Goal: Task Accomplishment & Management: Manage account settings

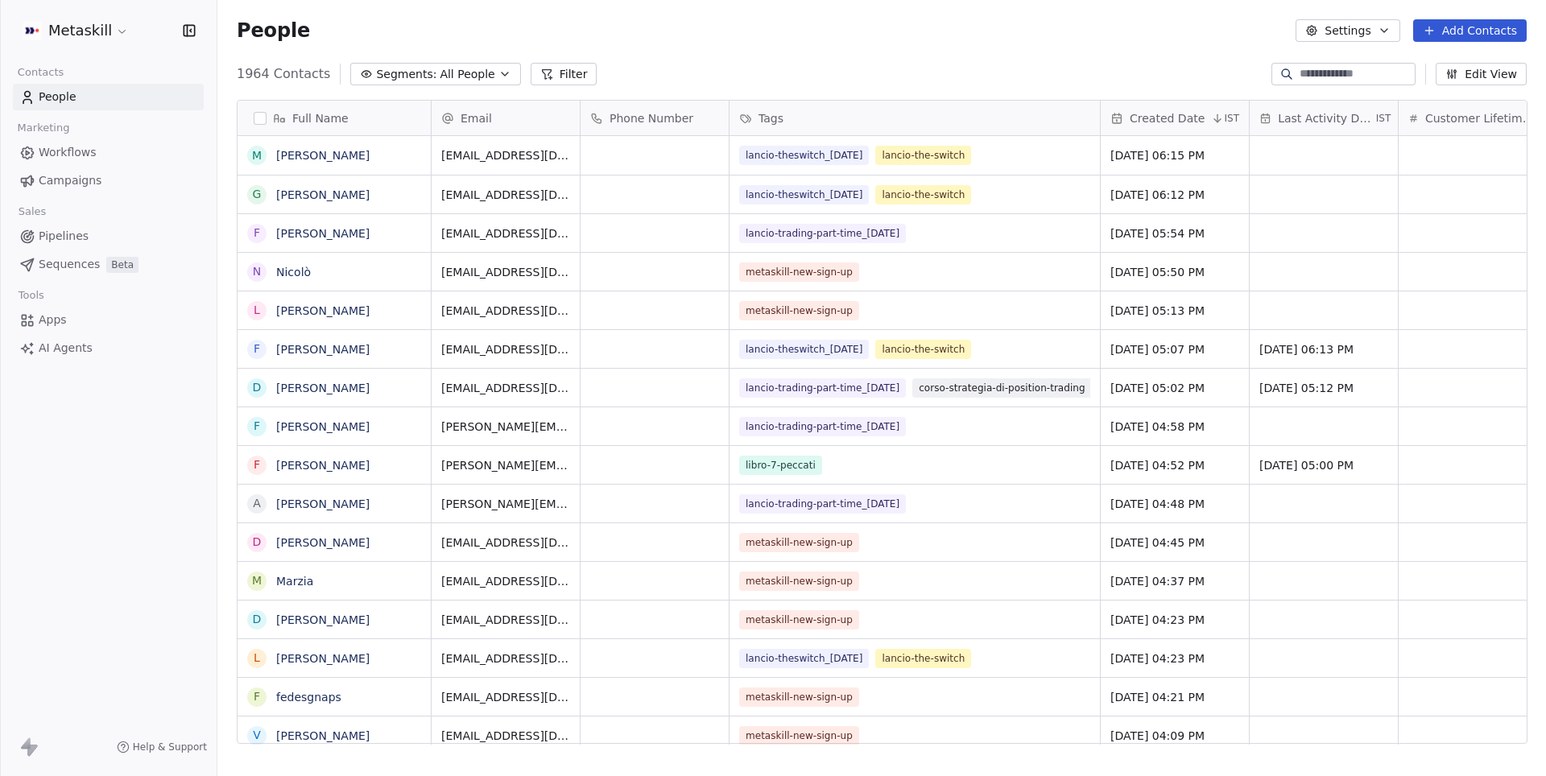
scroll to position [683, 1328]
click at [82, 181] on span "Campaigns" at bounding box center [70, 180] width 63 height 17
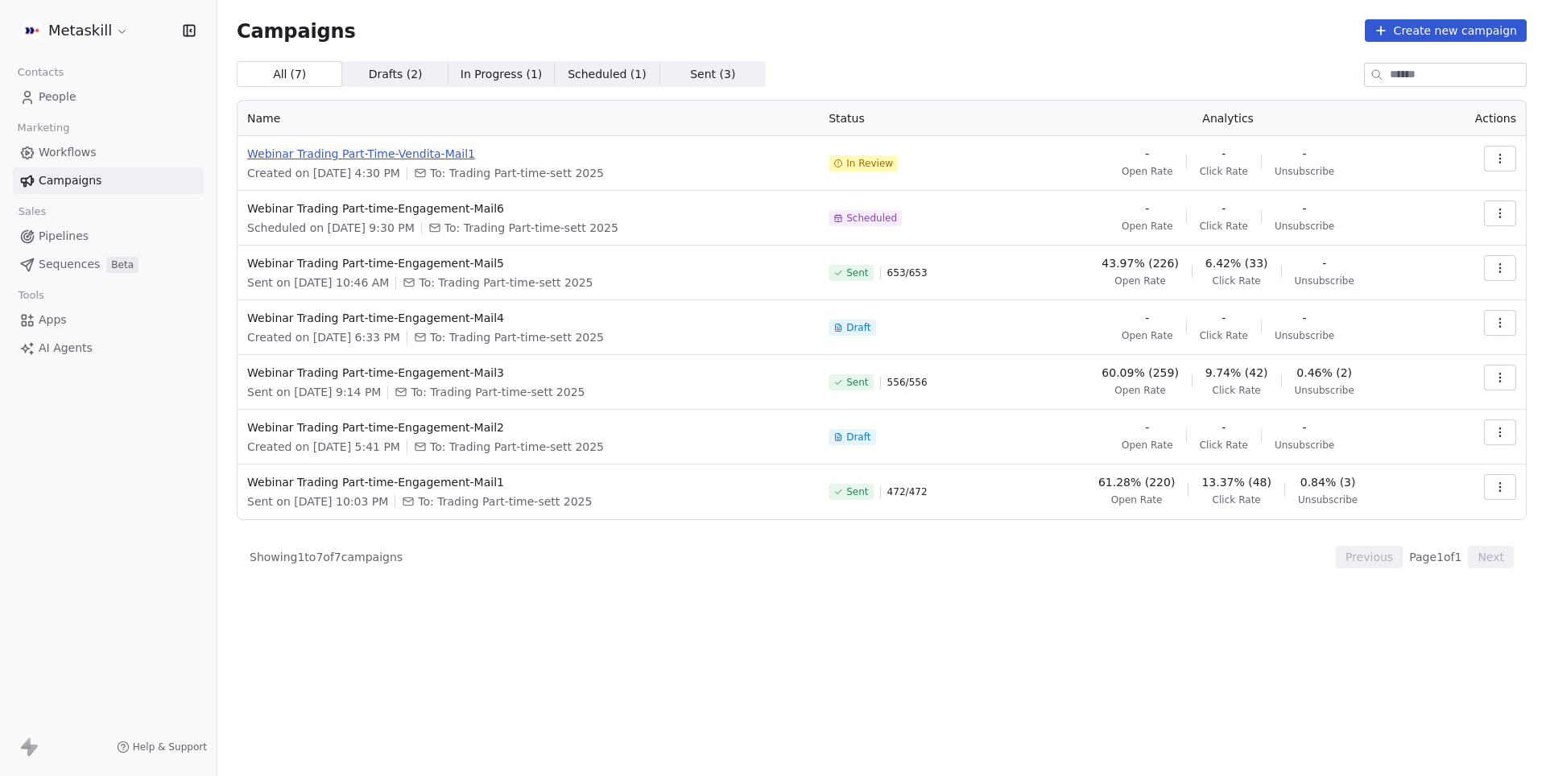
click at [427, 153] on span "Webinar Trading Part-Time-Vendita-Mail1" at bounding box center [528, 154] width 562 height 16
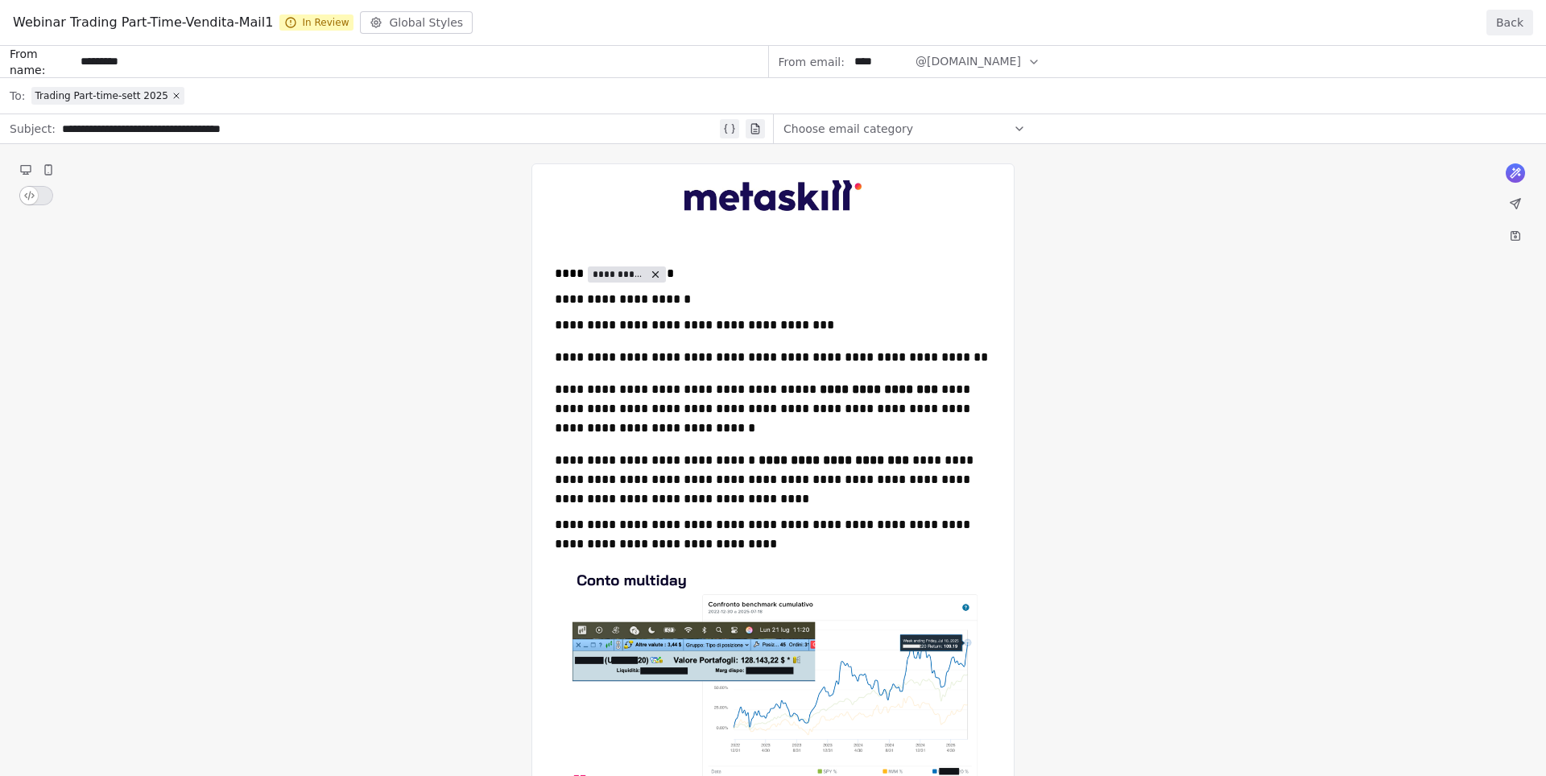
click at [1509, 24] on button "Back" at bounding box center [1509, 23] width 47 height 26
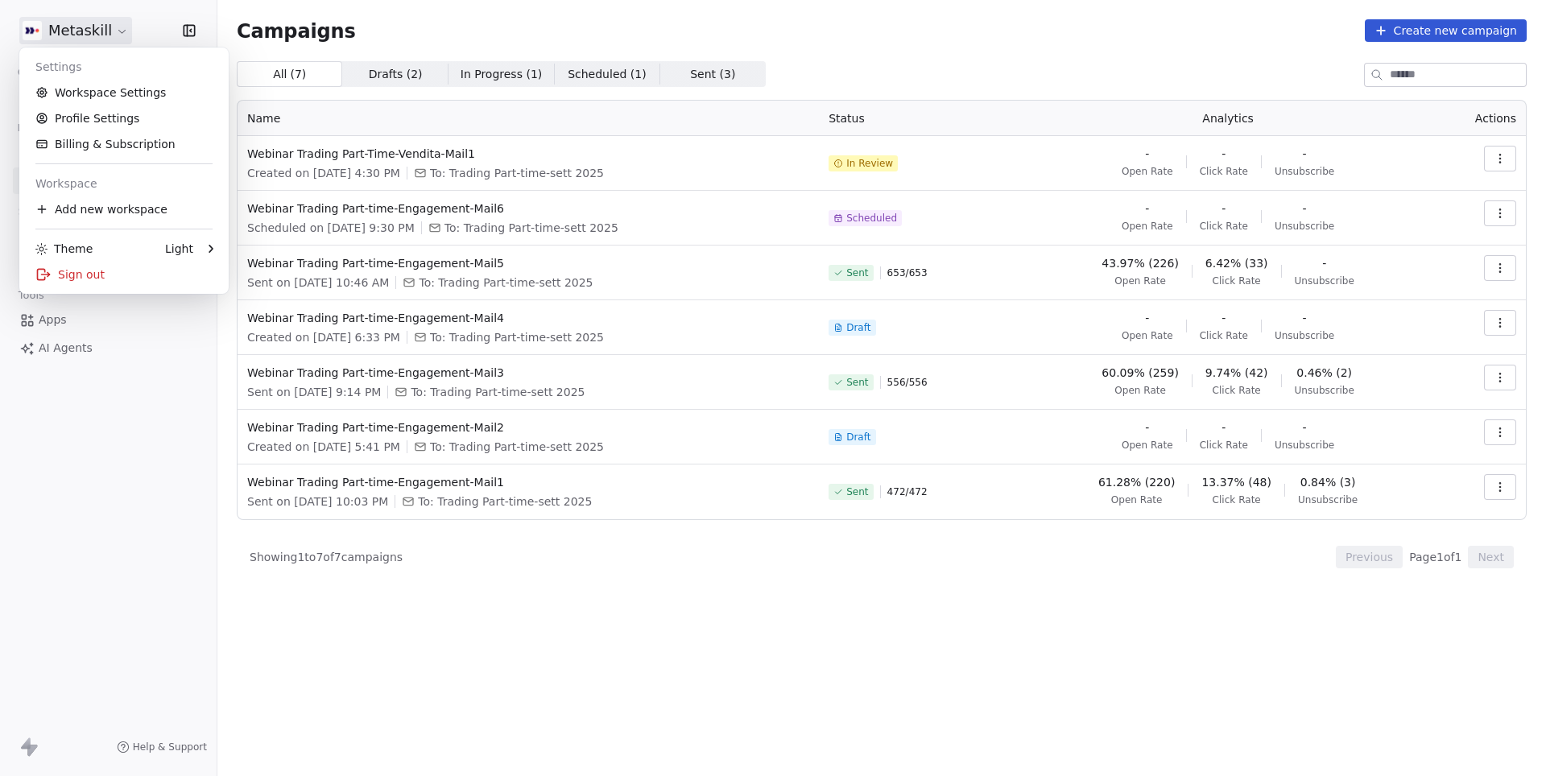
click at [105, 30] on html "Metaskill Contacts People Marketing Workflows Campaigns Sales Pipelines Sequenc…" at bounding box center [773, 388] width 1546 height 776
click at [465, 702] on html "Metaskill Contacts People Marketing Workflows Campaigns Sales Pipelines Sequenc…" at bounding box center [773, 388] width 1546 height 776
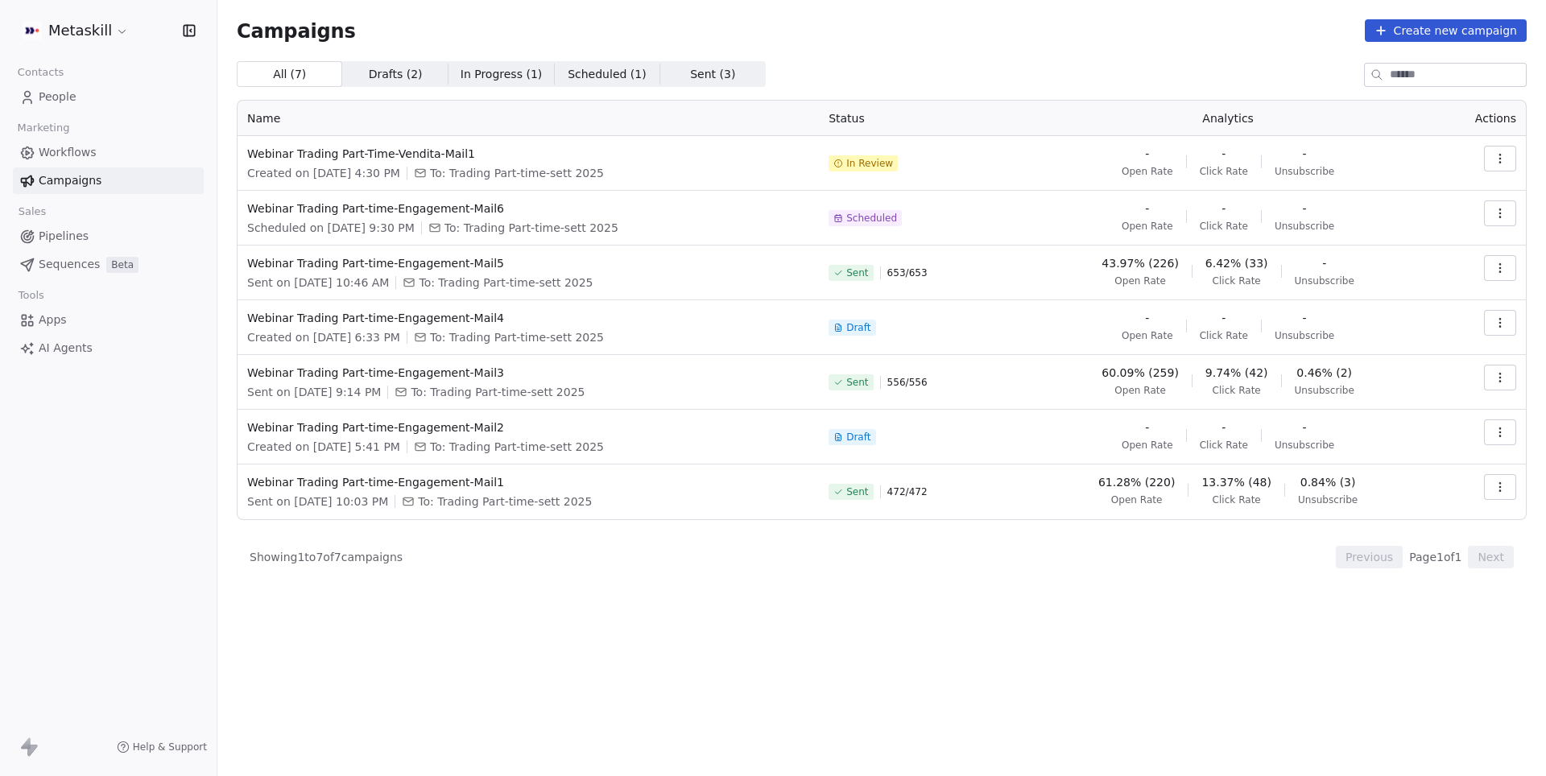
click at [1484, 168] on button "button" at bounding box center [1500, 159] width 32 height 26
click at [1492, 164] on html "Metaskill Contacts People Marketing Workflows Campaigns Sales Pipelines Sequenc…" at bounding box center [773, 388] width 1546 height 776
click at [1492, 164] on button "button" at bounding box center [1500, 159] width 32 height 26
click at [340, 156] on html "Metaskill Contacts People Marketing Workflows Campaigns Sales Pipelines Sequenc…" at bounding box center [773, 388] width 1546 height 776
click at [369, 155] on span "Webinar Trading Part-Time-Vendita-Mail1" at bounding box center [528, 154] width 562 height 16
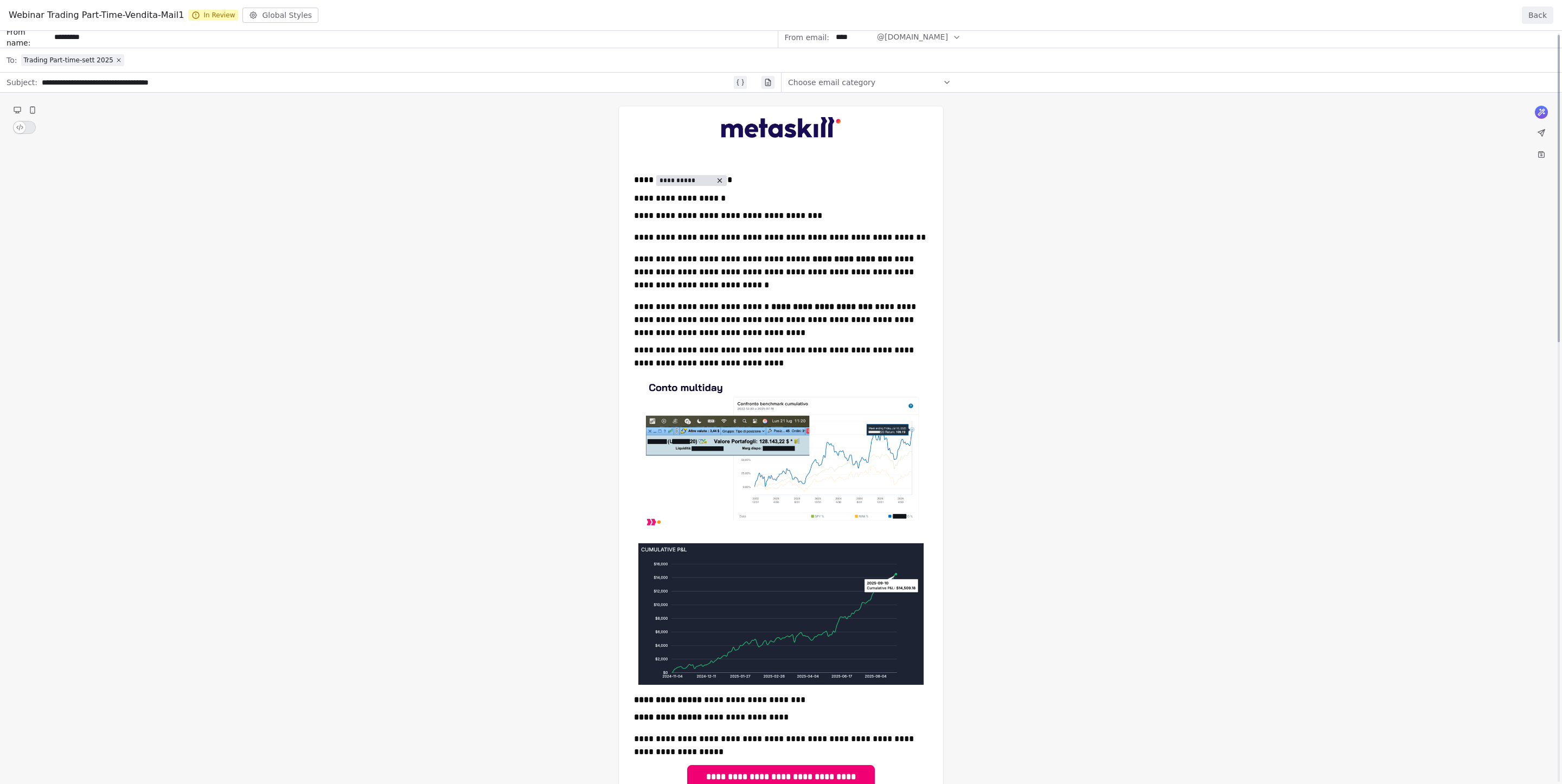
scroll to position [4, 0]
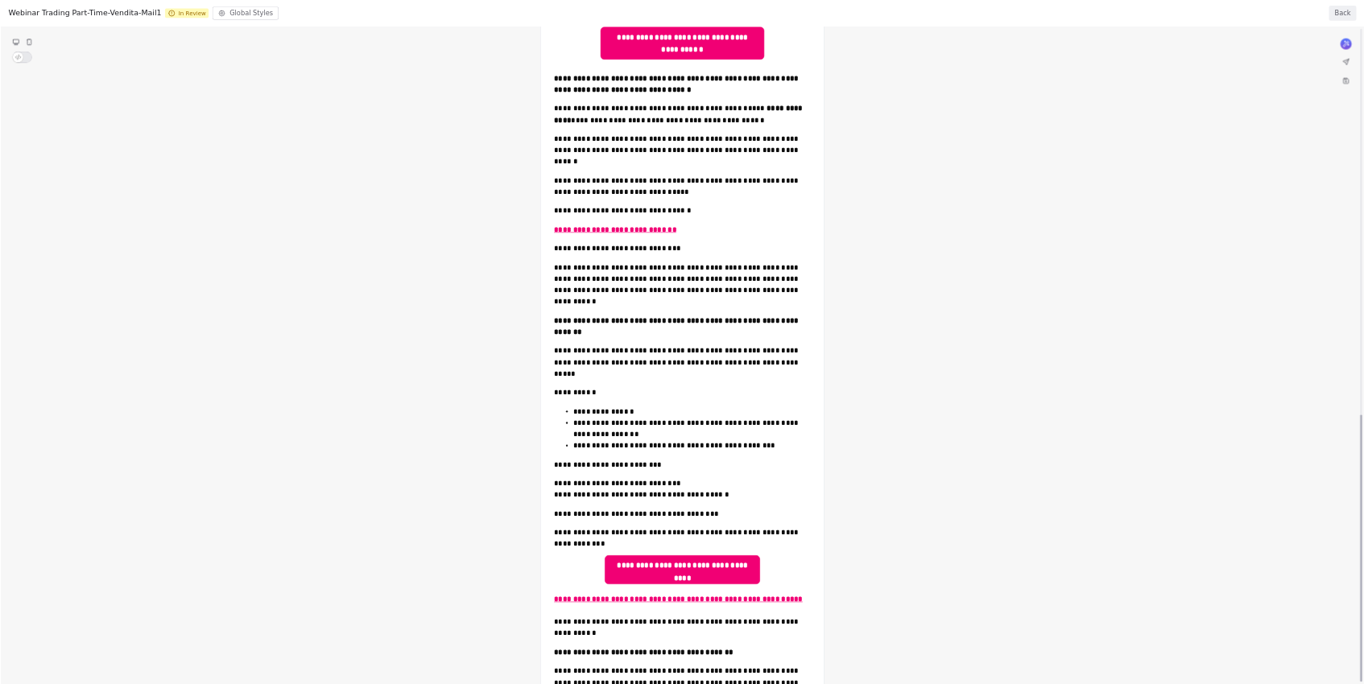
scroll to position [1615, 0]
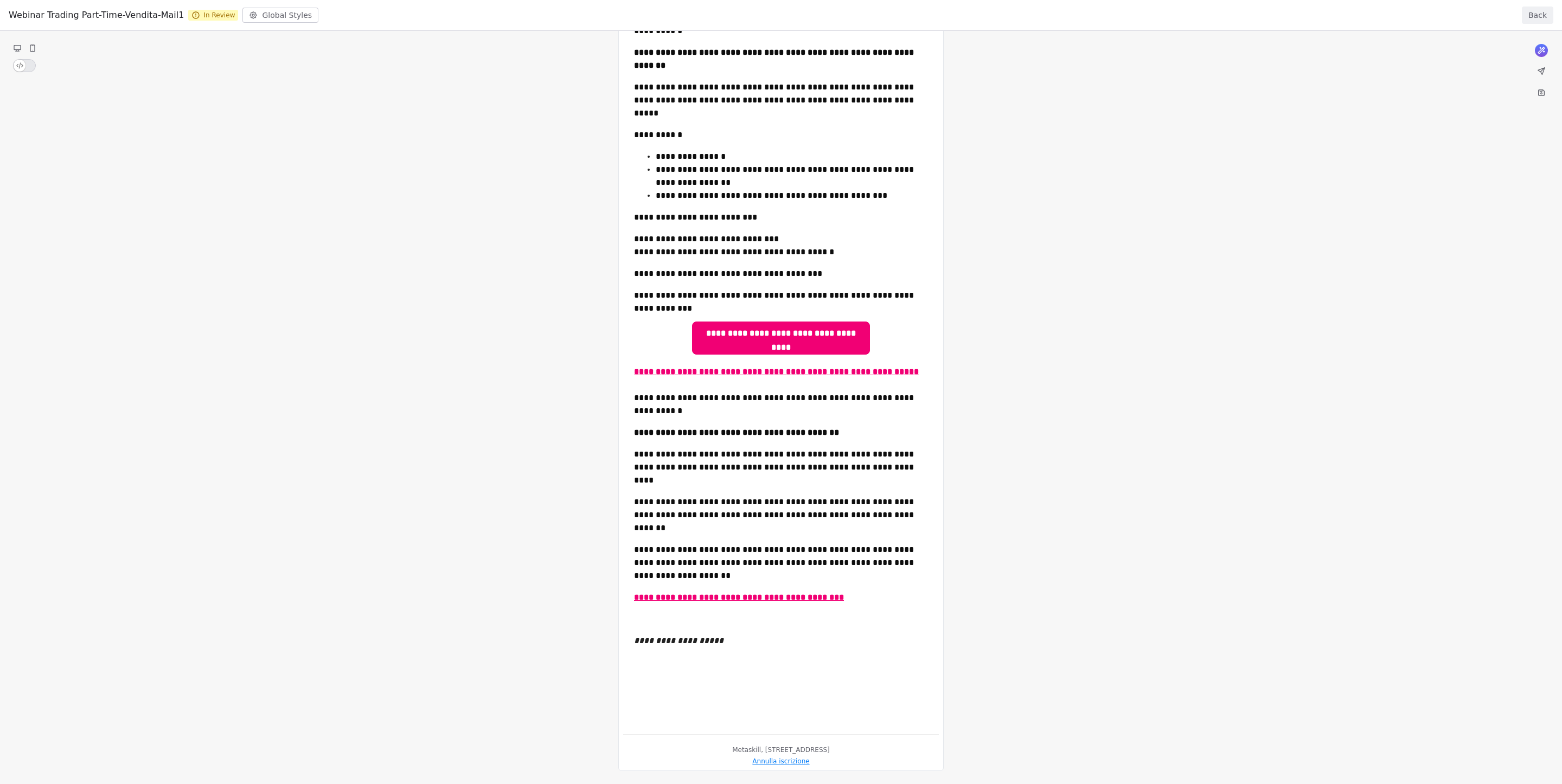
click at [1041, 11] on button "Back" at bounding box center [1537, 15] width 32 height 18
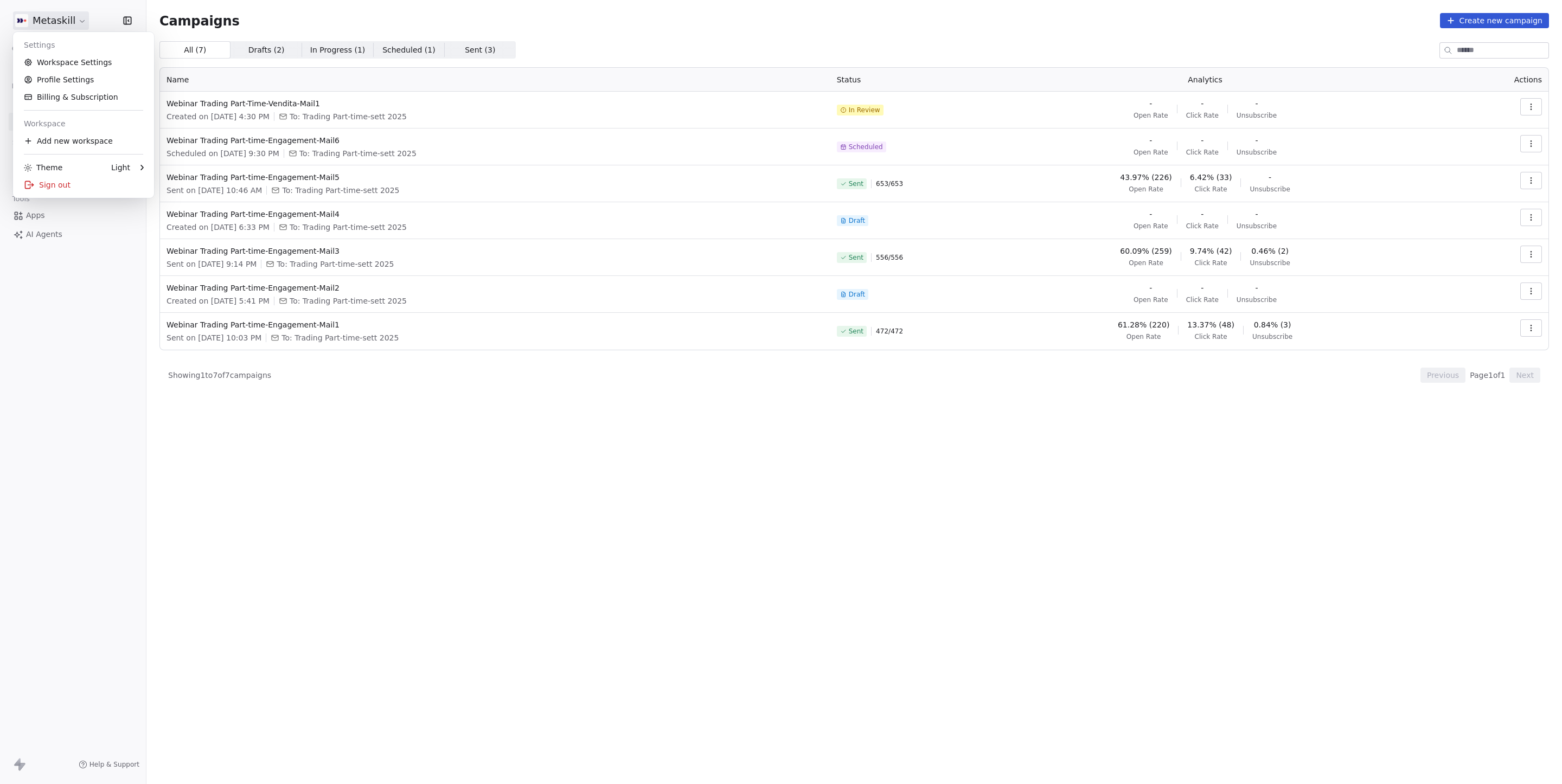
click at [44, 21] on html "Metaskill Contacts People Marketing Workflows Campaigns Sales Pipelines Sequenc…" at bounding box center [781, 392] width 1562 height 784
click at [67, 179] on div "Sign out" at bounding box center [84, 185] width 132 height 18
